Goal: Transaction & Acquisition: Purchase product/service

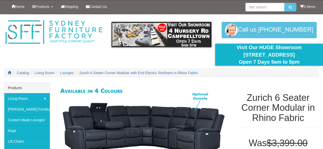
scroll to position [51, 0]
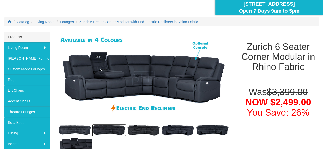
click at [108, 128] on img at bounding box center [109, 130] width 34 height 13
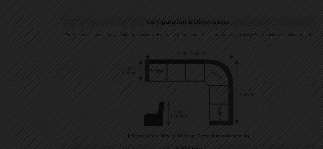
scroll to position [409, 0]
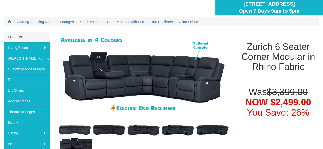
scroll to position [77, 0]
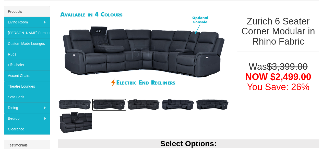
click at [107, 105] on img at bounding box center [109, 105] width 34 height 13
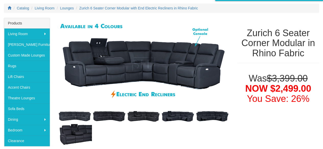
scroll to position [77, 0]
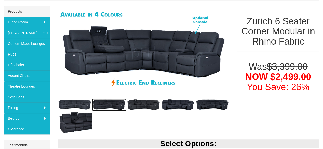
click at [114, 102] on img at bounding box center [109, 105] width 34 height 13
